Goal: Check status: Check status

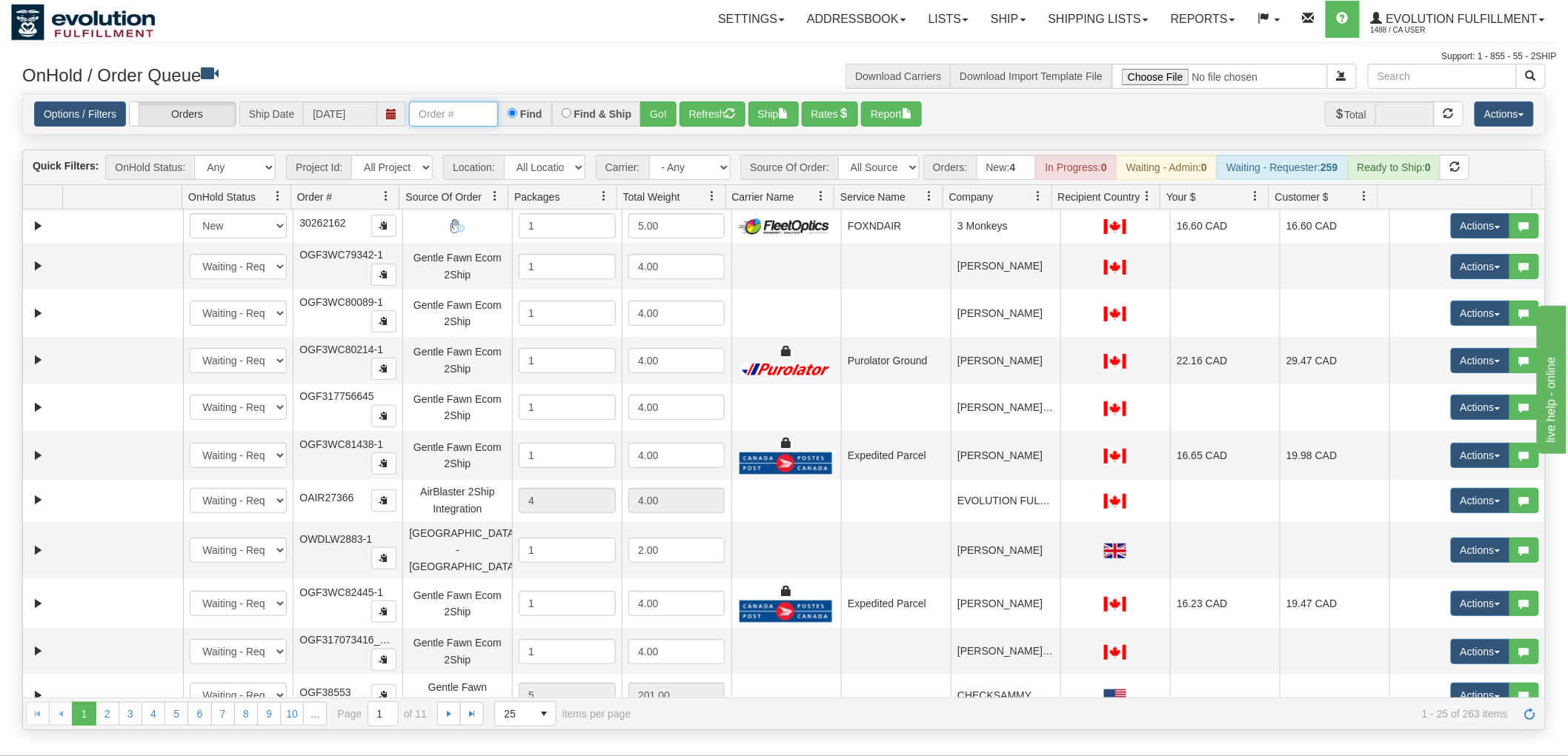
click at [457, 109] on input "text" at bounding box center [453, 113] width 89 height 25
click at [1071, 17] on link "Shipping lists" at bounding box center [1098, 19] width 122 height 37
click at [1039, 69] on span "Search Shipment History" at bounding box center [1086, 71] width 115 height 12
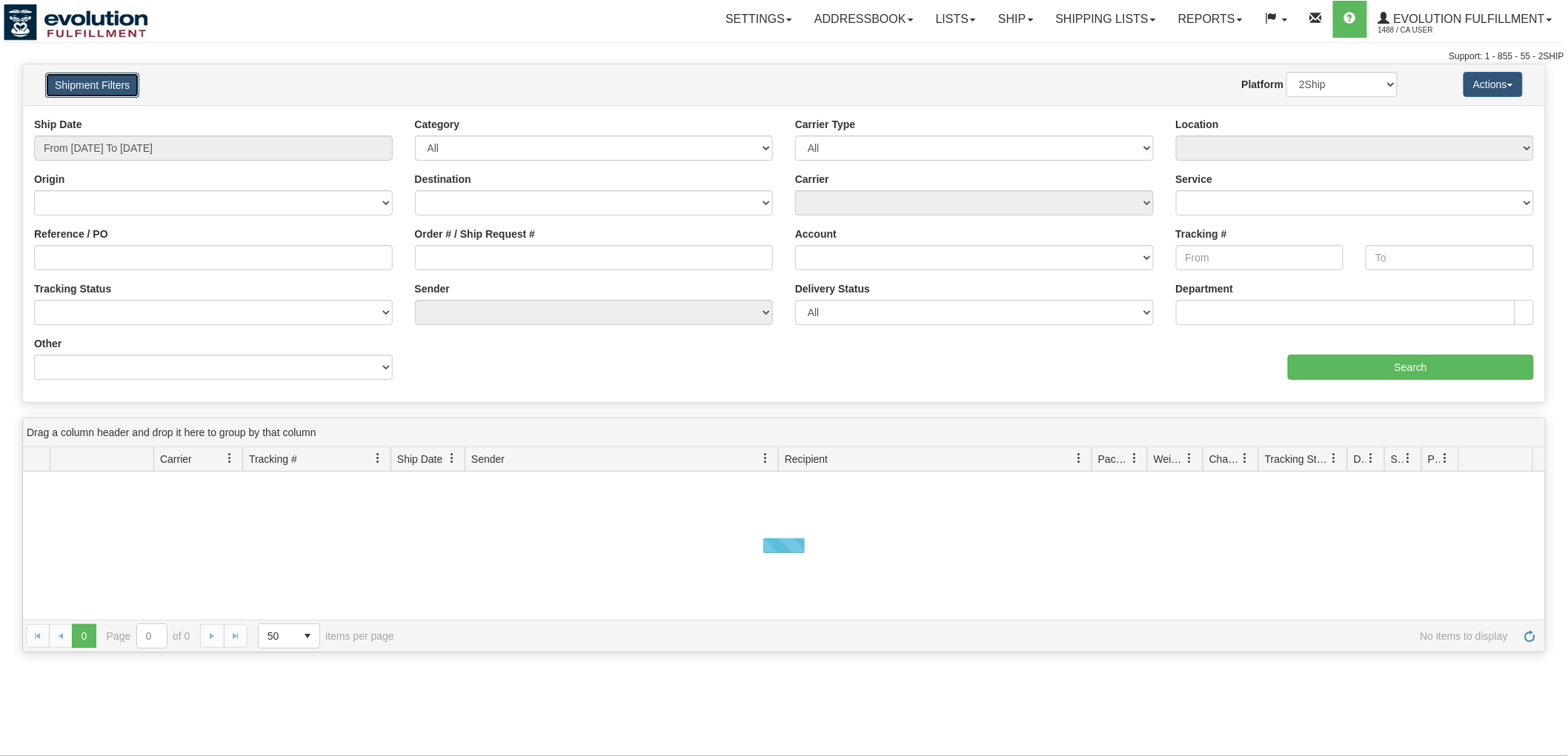
click at [97, 93] on button "Shipment Filters" at bounding box center [92, 85] width 94 height 25
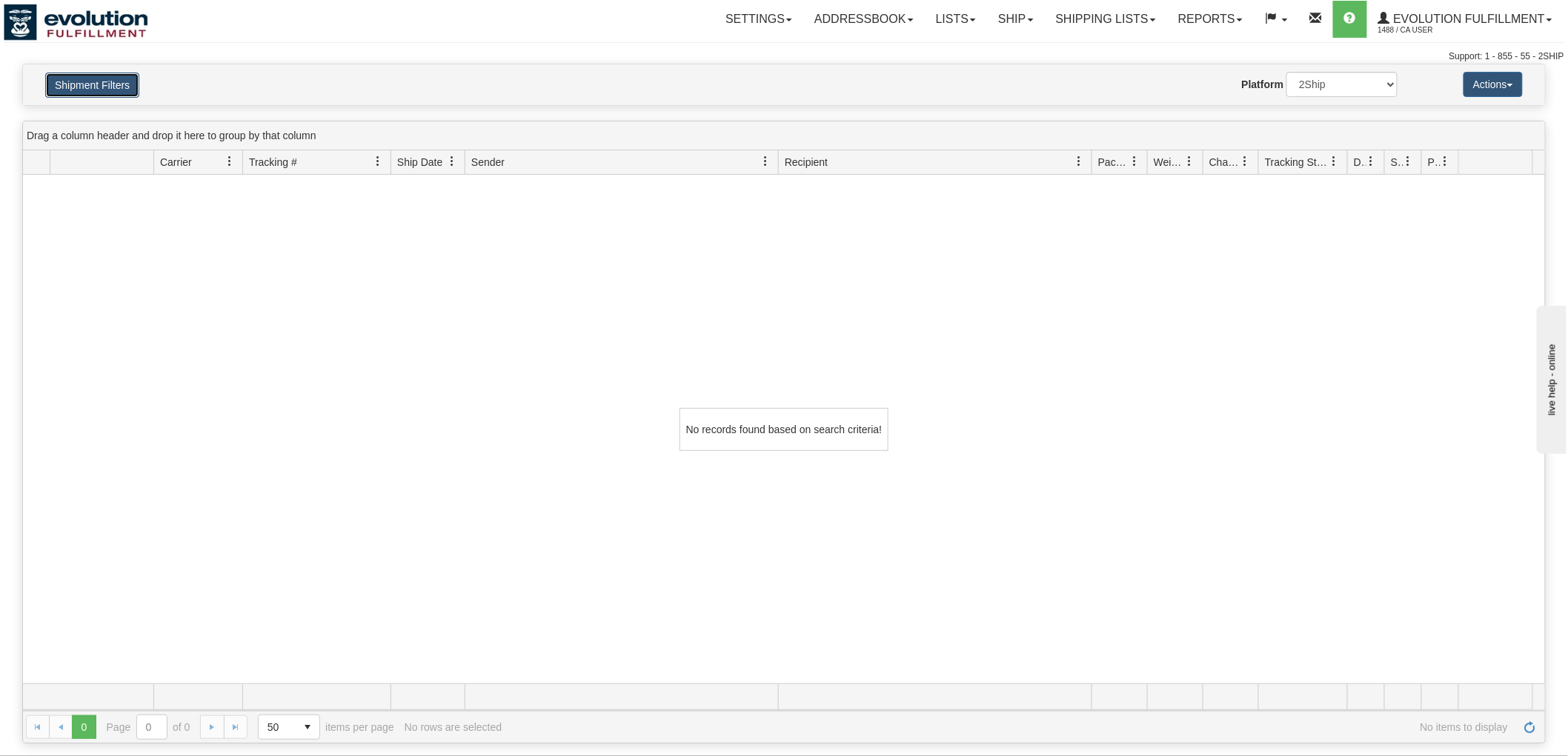
click at [105, 80] on button "Shipment Filters" at bounding box center [92, 85] width 94 height 25
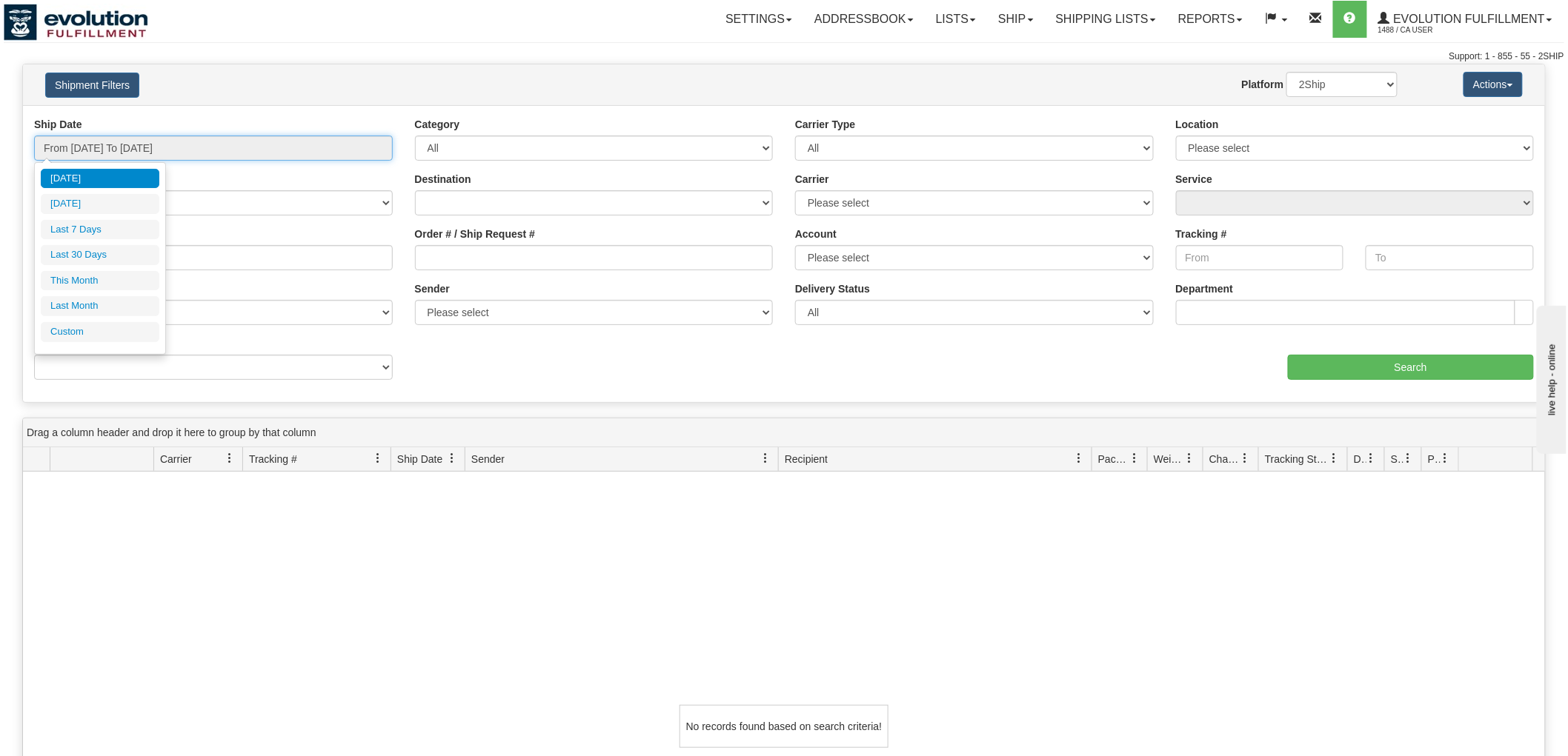
click at [122, 149] on input "From 10/13/2025 To 10/14/2025" at bounding box center [213, 148] width 358 height 25
click at [95, 227] on li "Last 7 Days" at bounding box center [99, 230] width 119 height 20
type input "From 10/08/2025 To 10/14/2025"
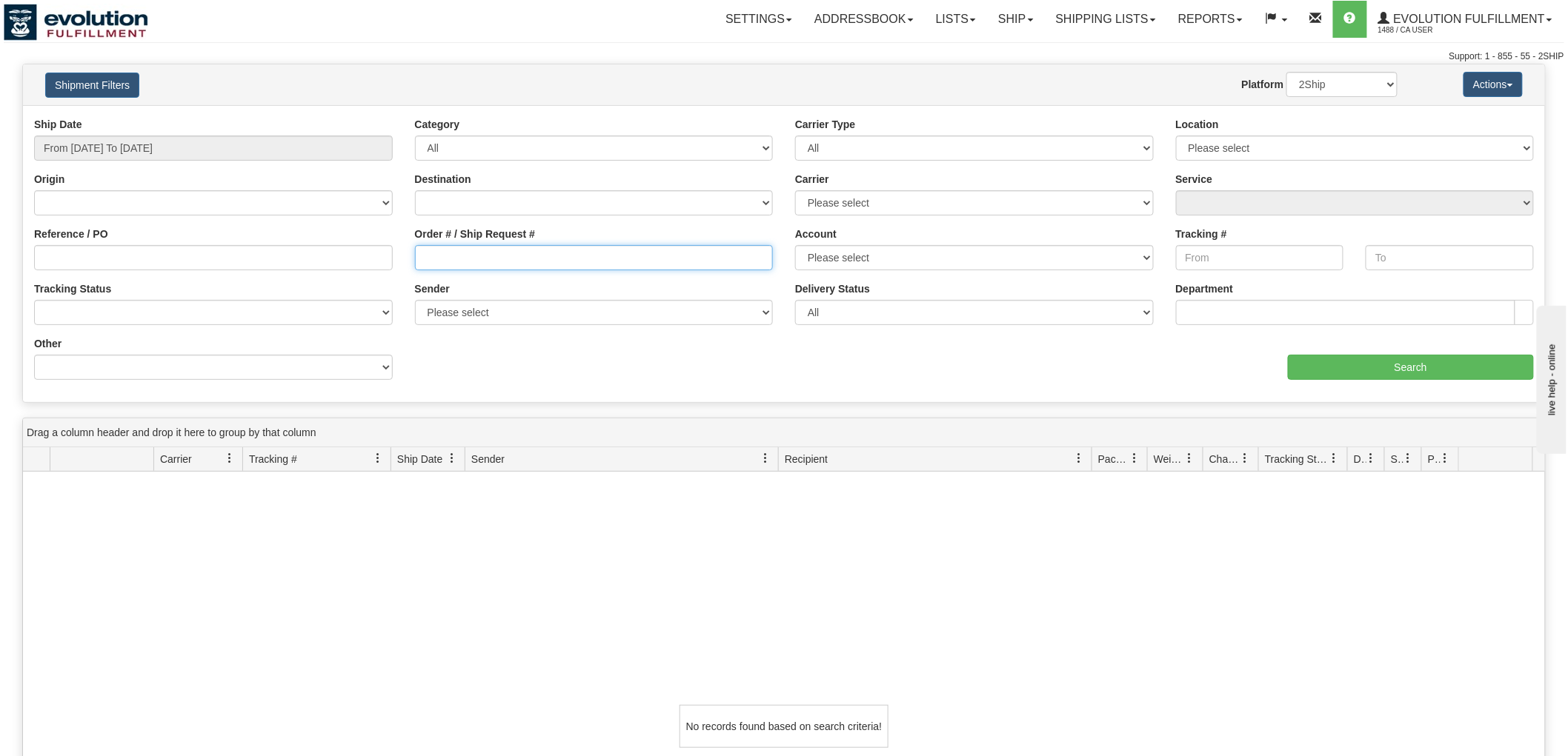
click at [526, 261] on input "Order # / Ship Request #" at bounding box center [595, 257] width 358 height 25
type input "87943"
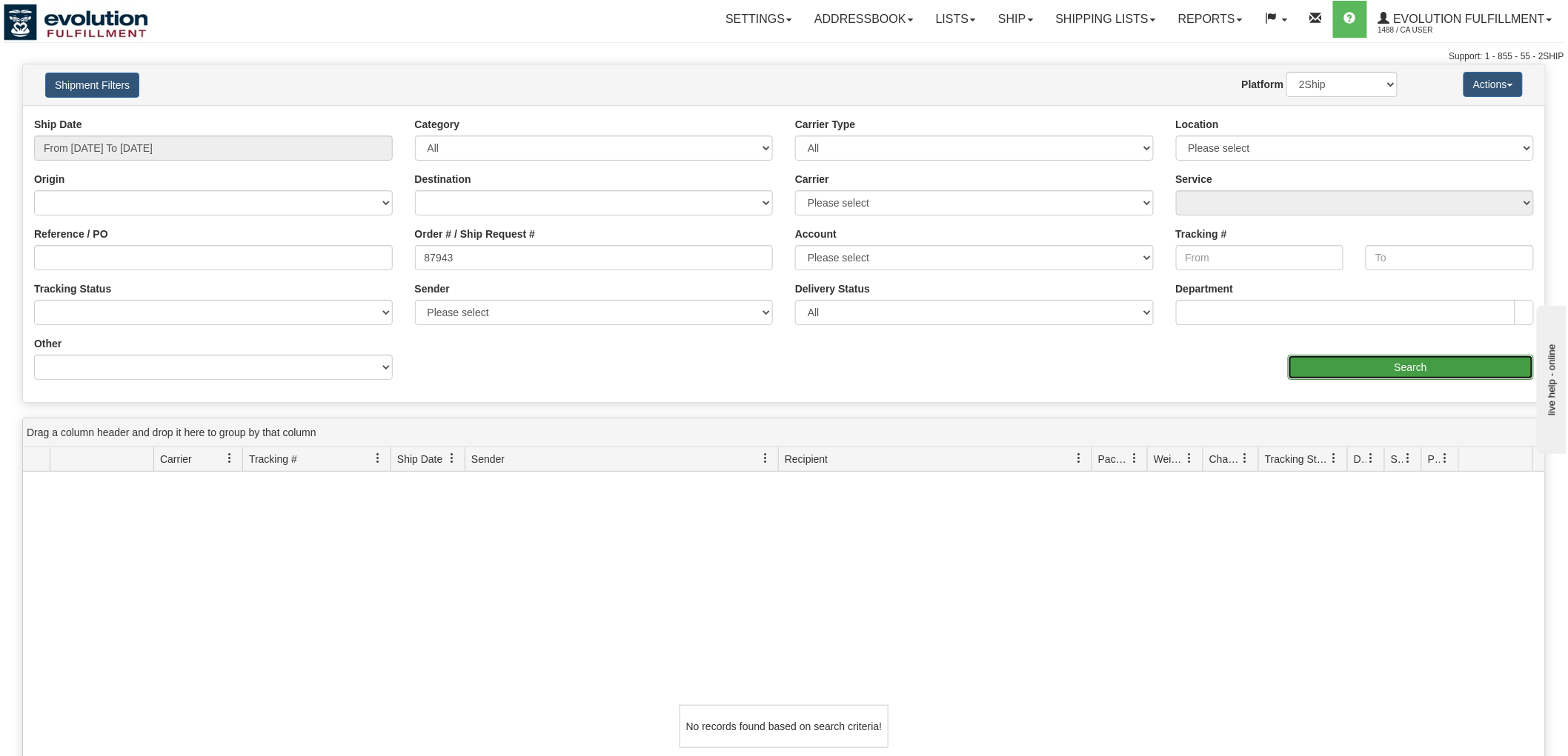
click at [1383, 357] on input "Search" at bounding box center [1411, 367] width 246 height 25
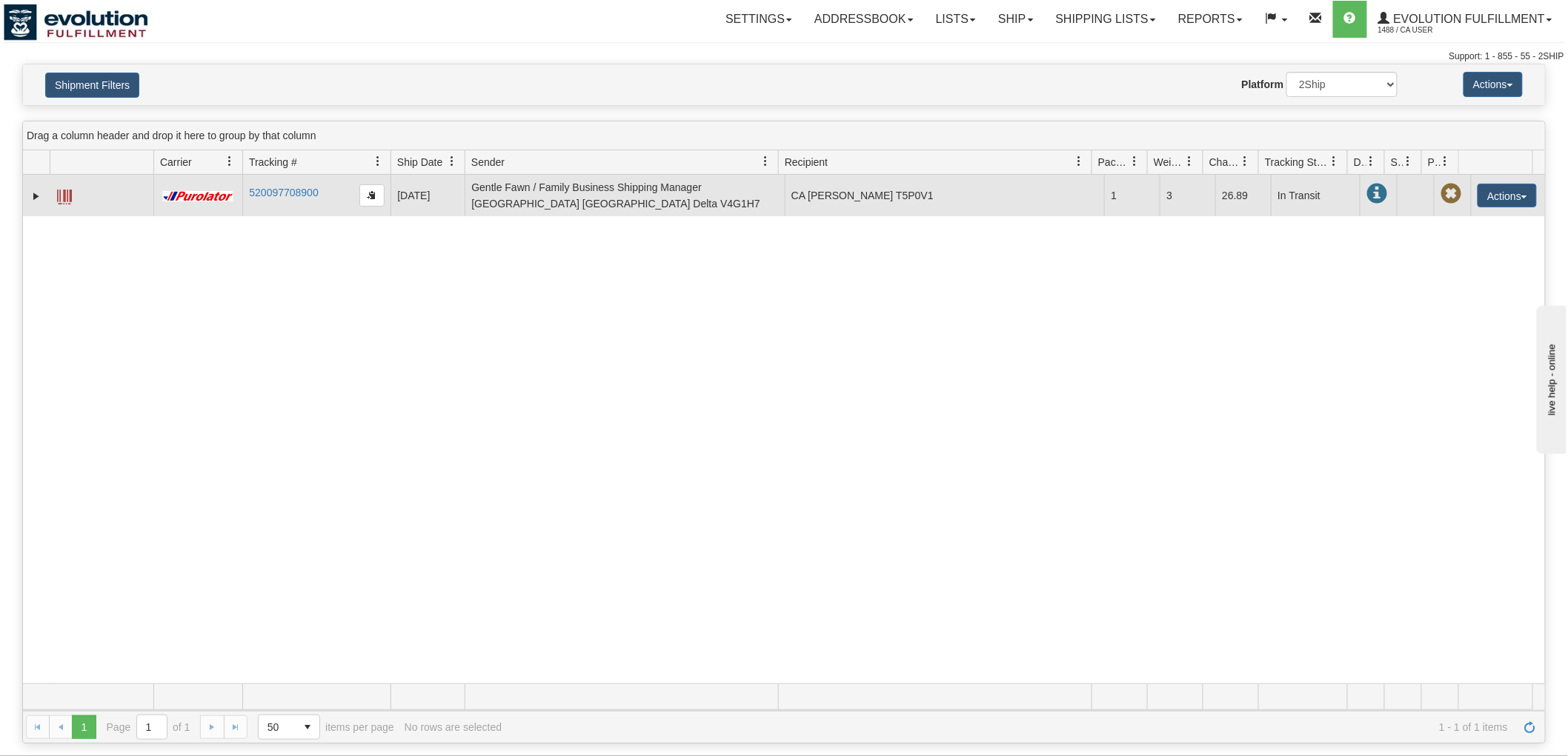
click at [65, 191] on span at bounding box center [64, 197] width 15 height 15
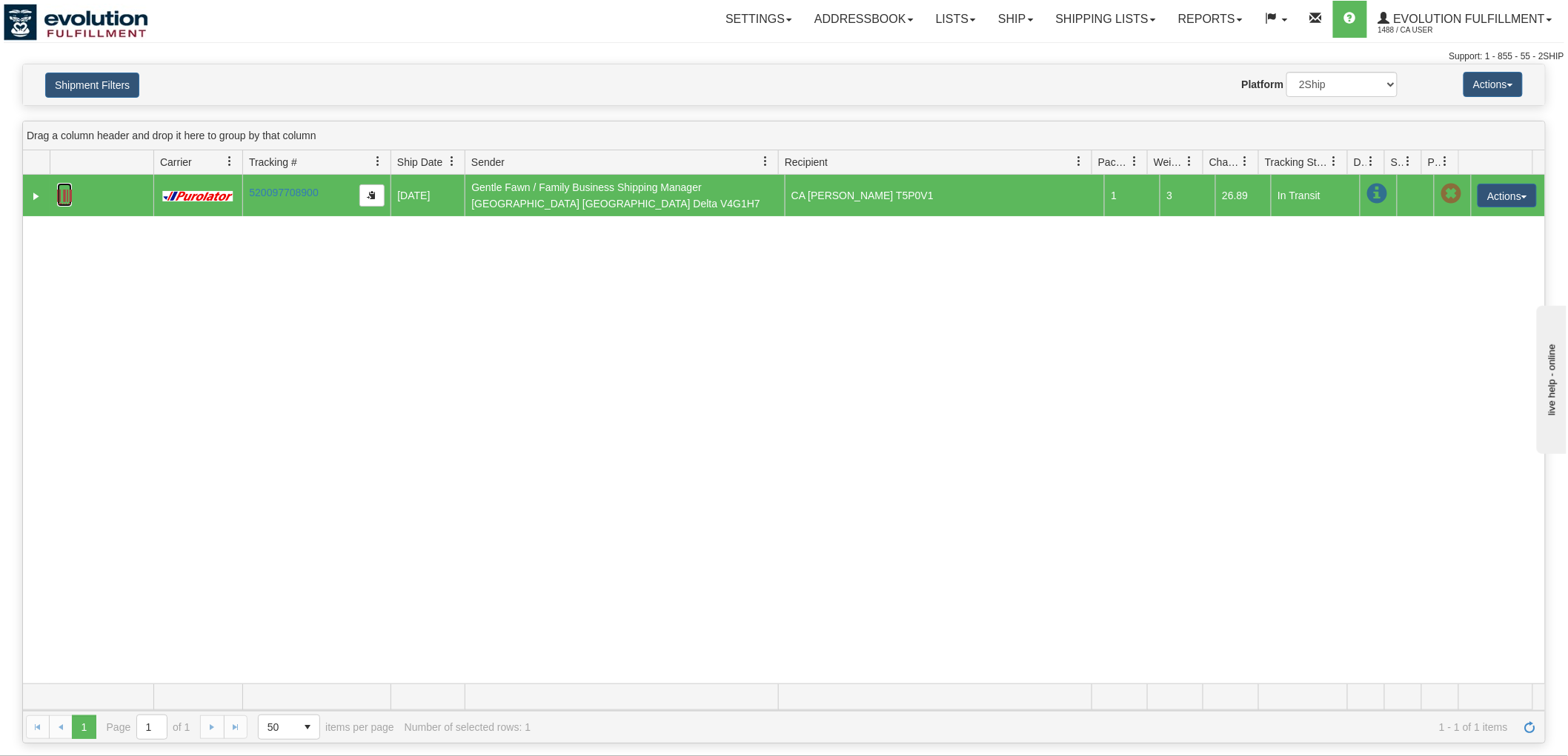
click at [71, 186] on link at bounding box center [64, 195] width 15 height 24
